Goal: Information Seeking & Learning: Learn about a topic

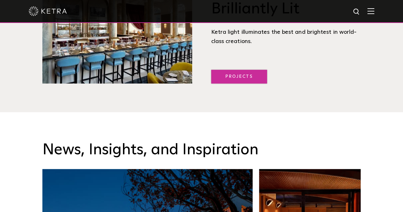
scroll to position [797, 0]
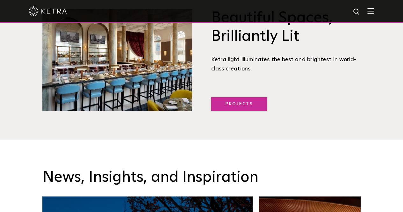
click at [224, 106] on link "Projects" at bounding box center [239, 104] width 56 height 14
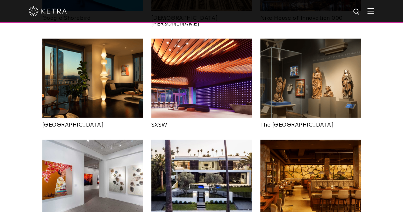
scroll to position [510, 0]
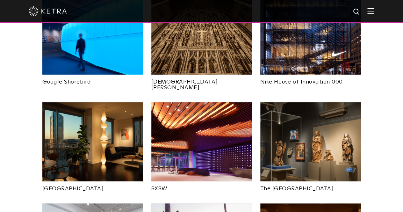
click at [228, 110] on img at bounding box center [201, 141] width 101 height 79
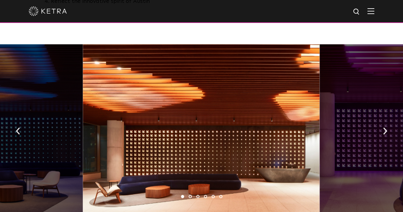
scroll to position [446, 0]
